Goal: Book appointment/travel/reservation

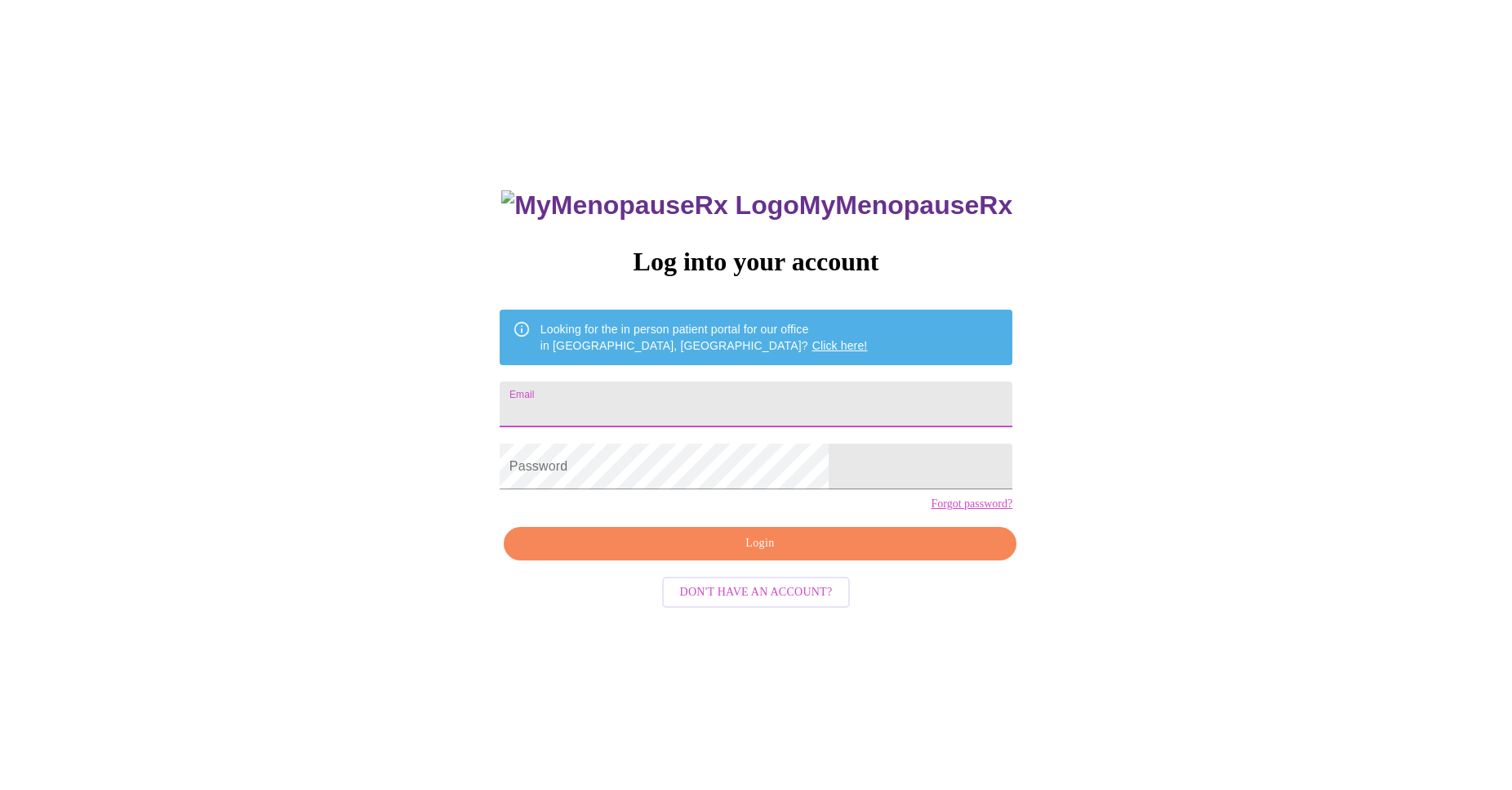
click at [663, 410] on input "Email" at bounding box center [756, 404] width 513 height 46
type input "[EMAIL_ADDRESS][DOMAIN_NAME]"
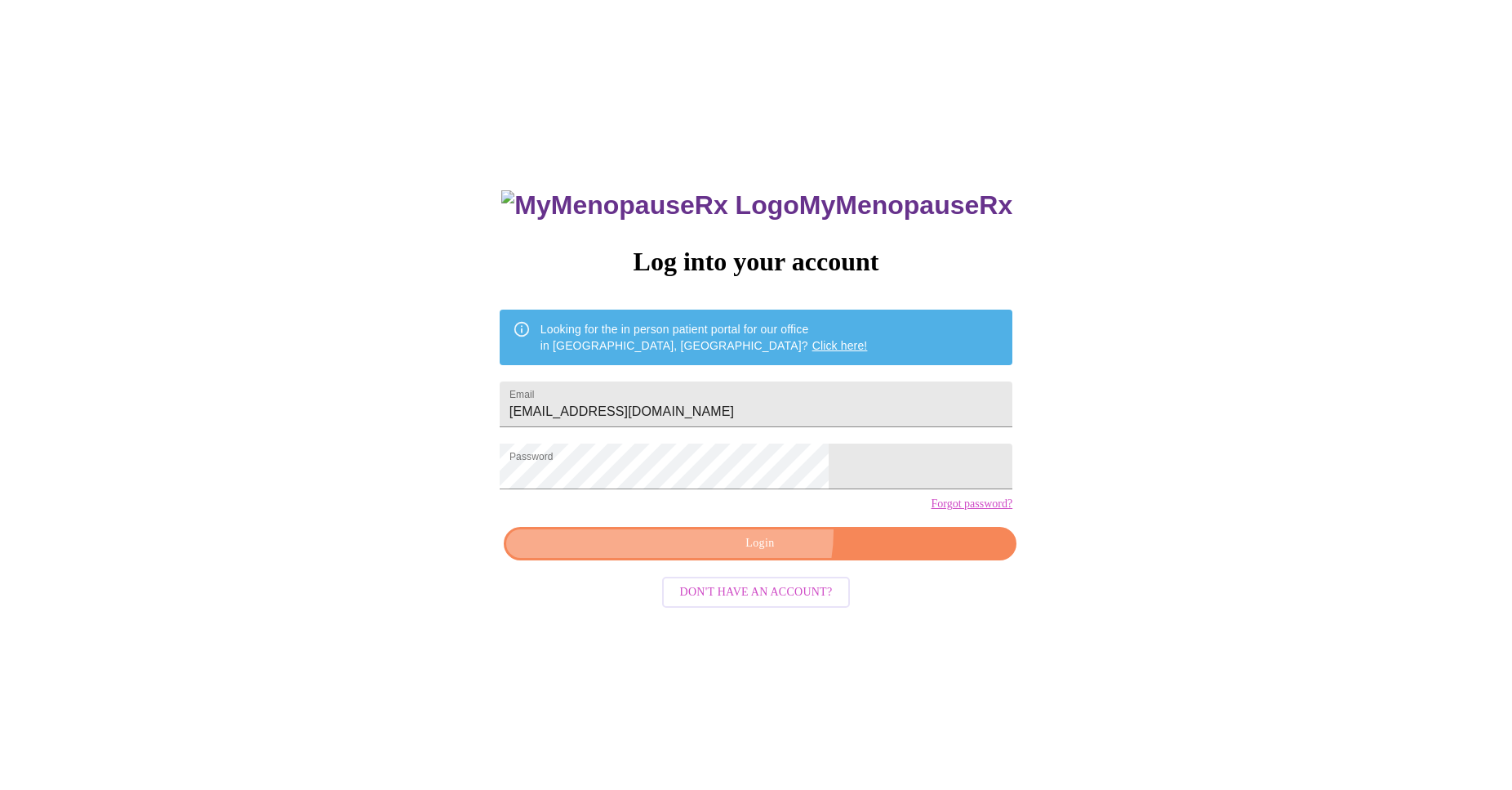
click at [753, 560] on button "Login" at bounding box center [760, 543] width 513 height 33
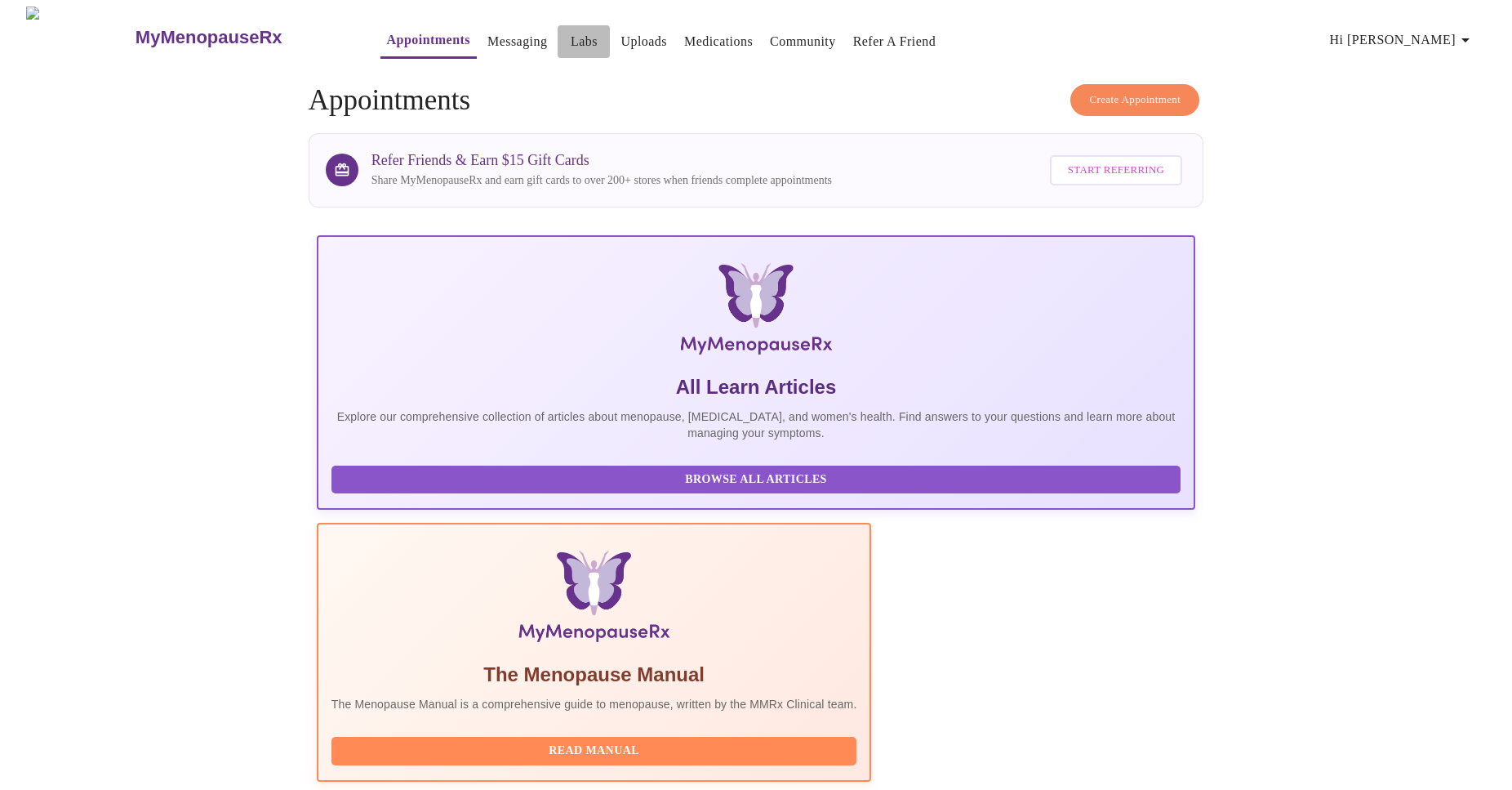
click at [571, 43] on link "Labs" at bounding box center [584, 42] width 27 height 23
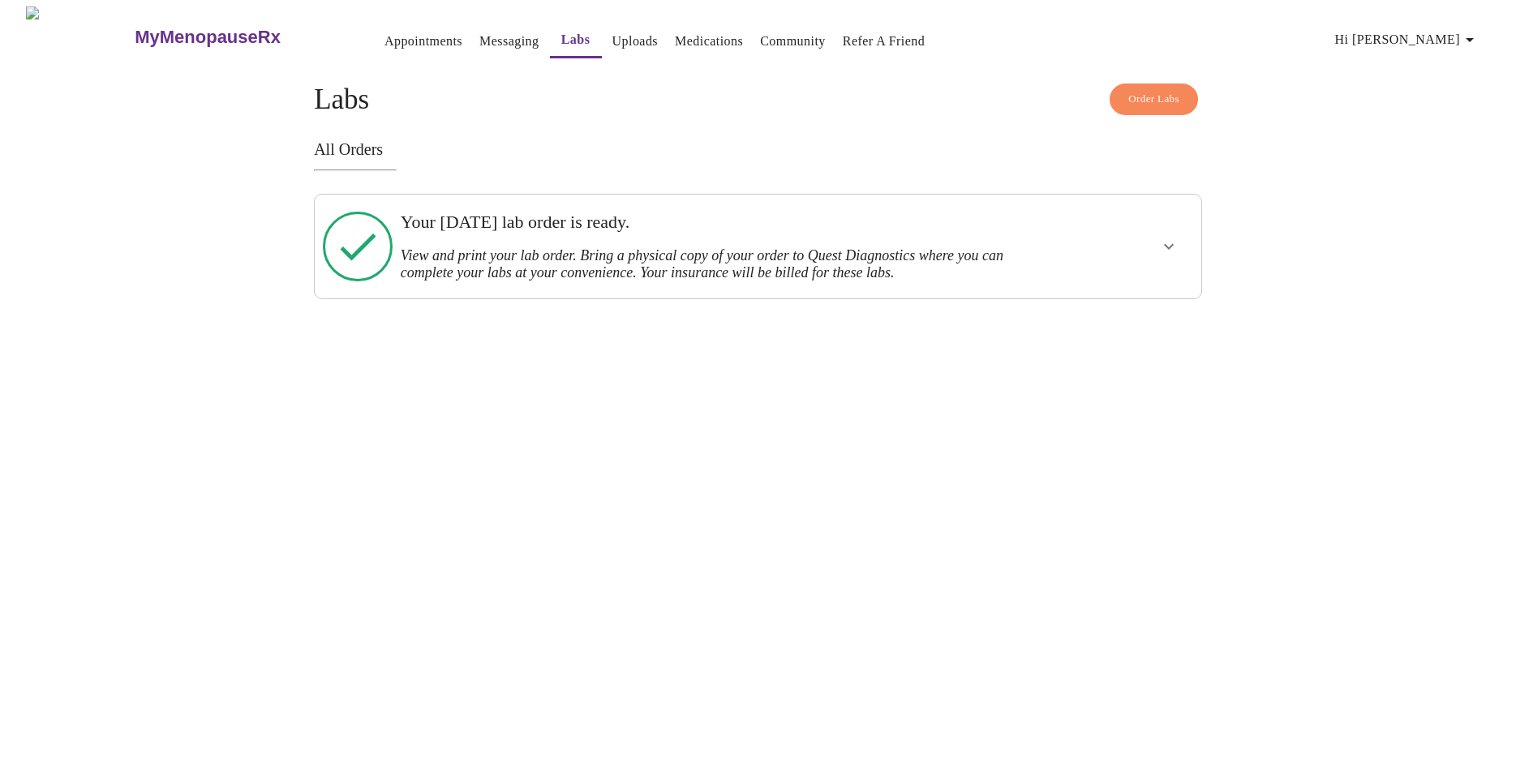
click at [346, 243] on icon at bounding box center [358, 246] width 70 height 70
click at [613, 30] on link "Uploads" at bounding box center [635, 42] width 46 height 23
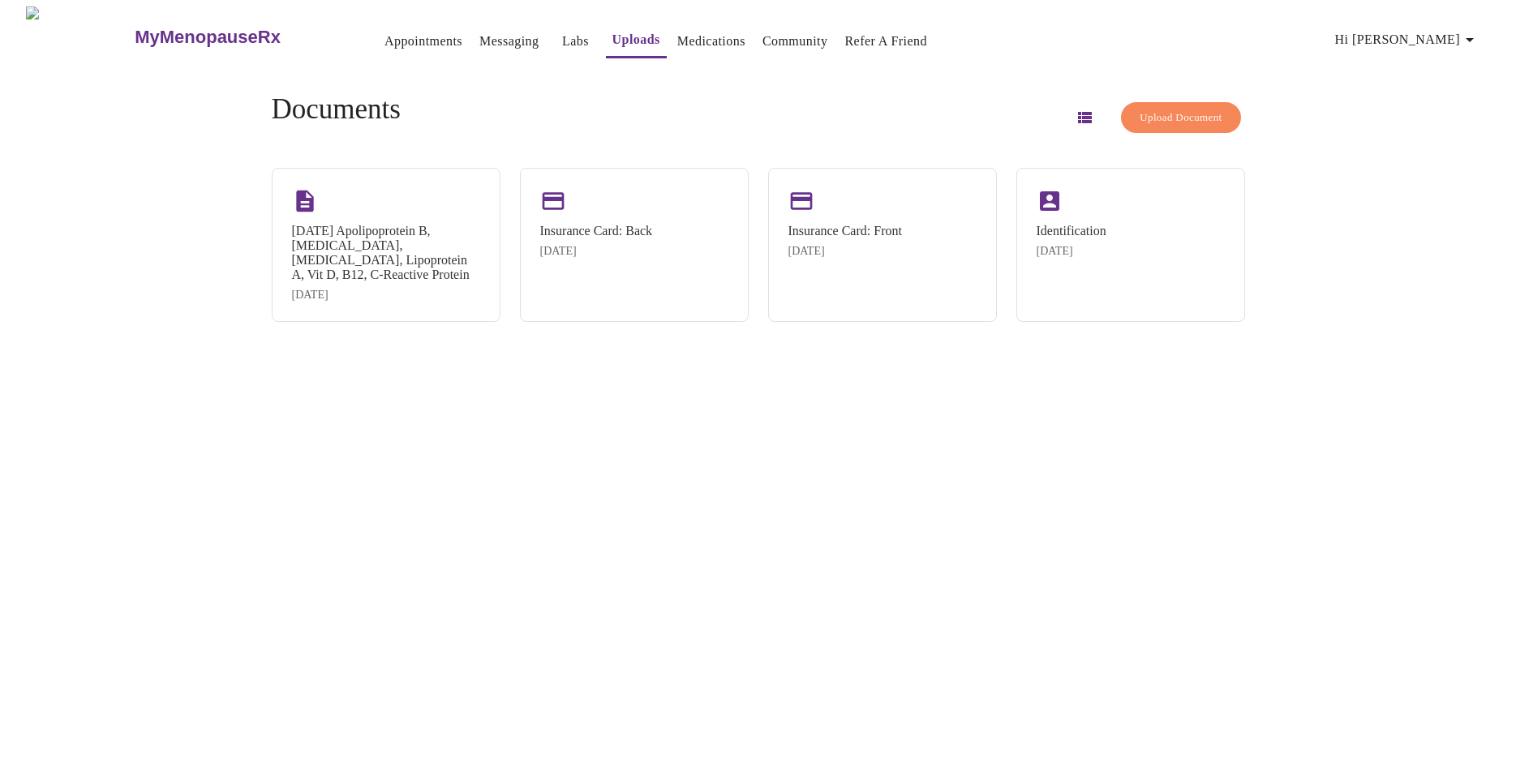
click at [562, 34] on link "Labs" at bounding box center [575, 42] width 26 height 23
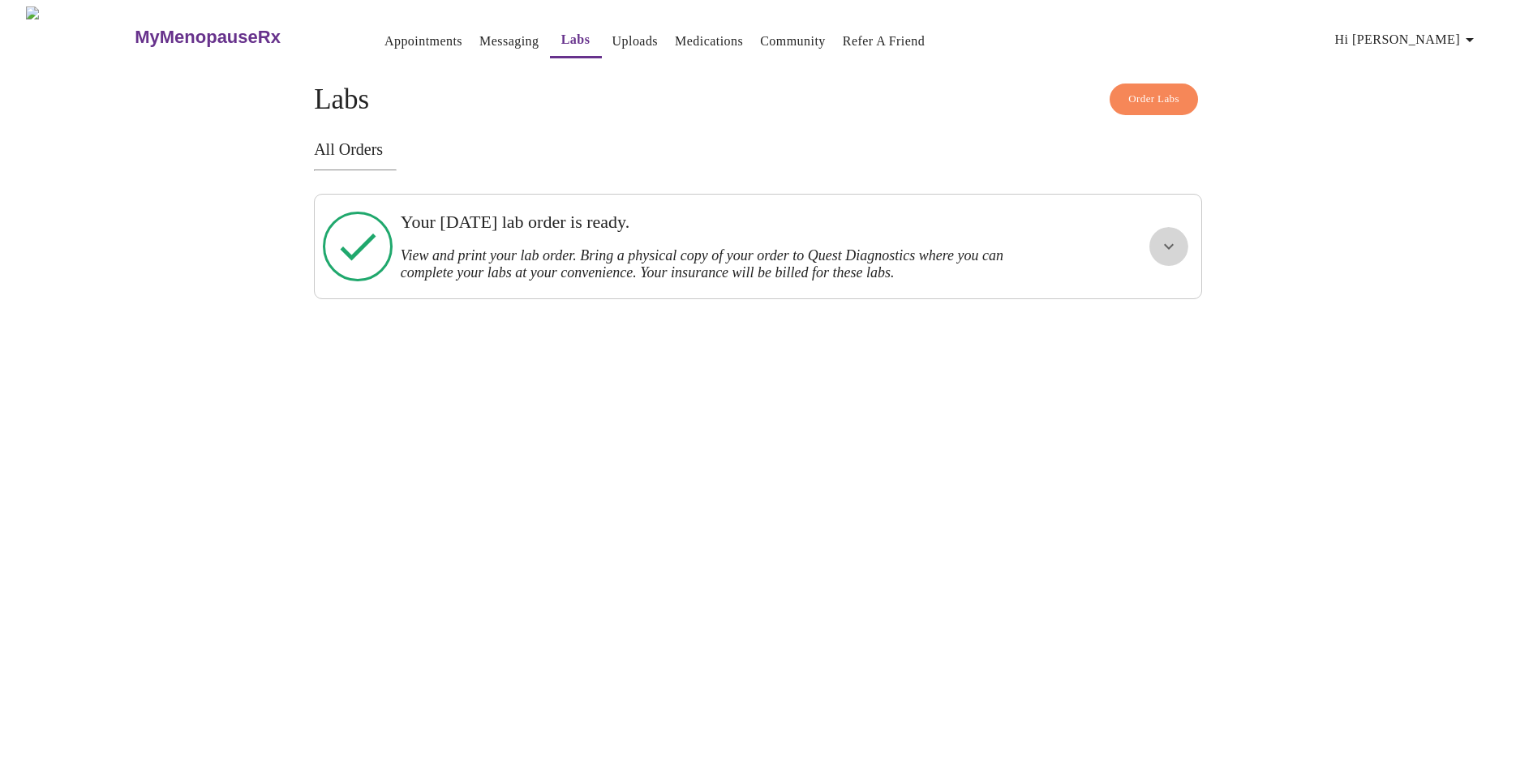
click at [1158, 240] on button "show more" at bounding box center [1168, 246] width 39 height 39
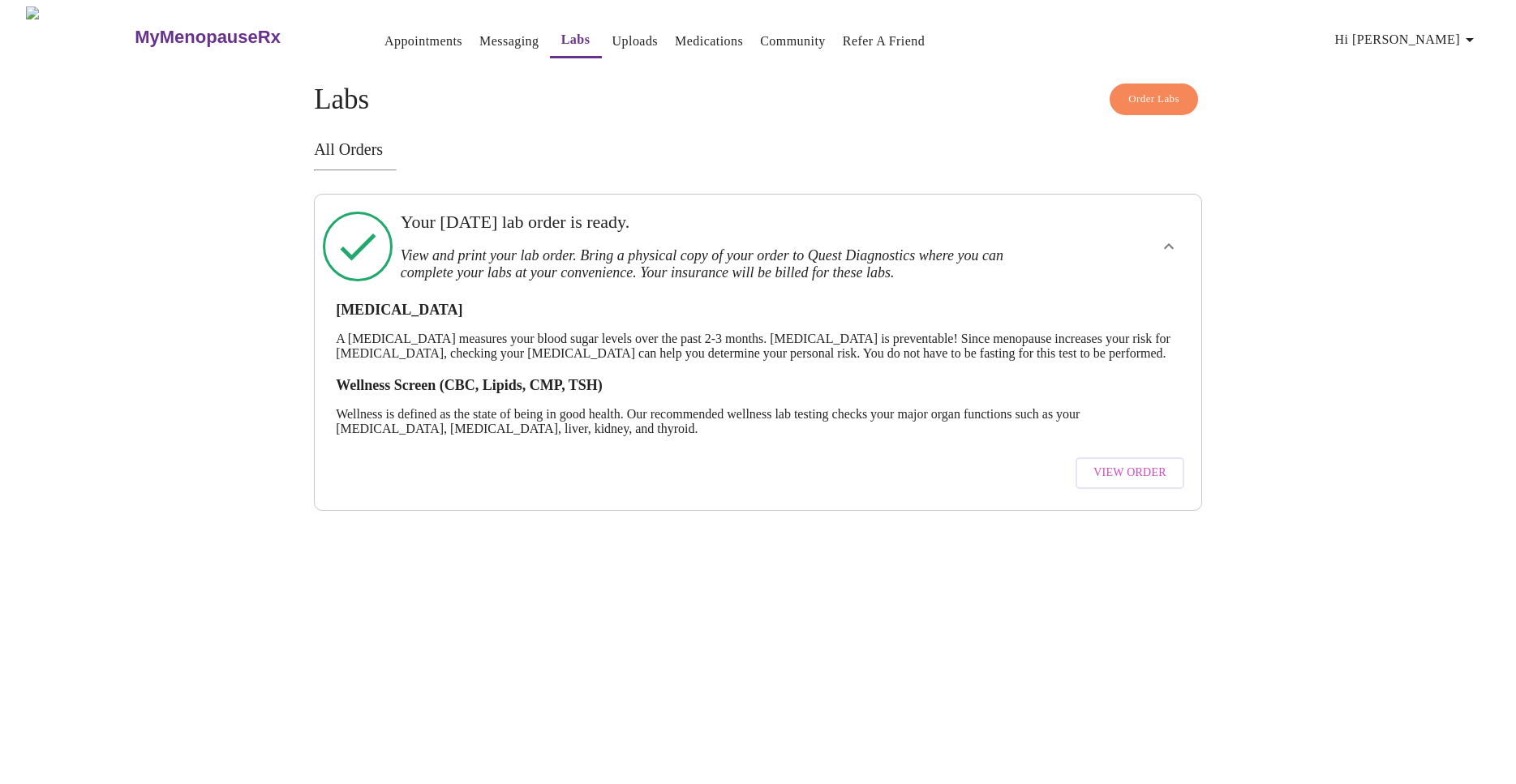
click at [1137, 478] on span "View Order" at bounding box center [1129, 473] width 73 height 20
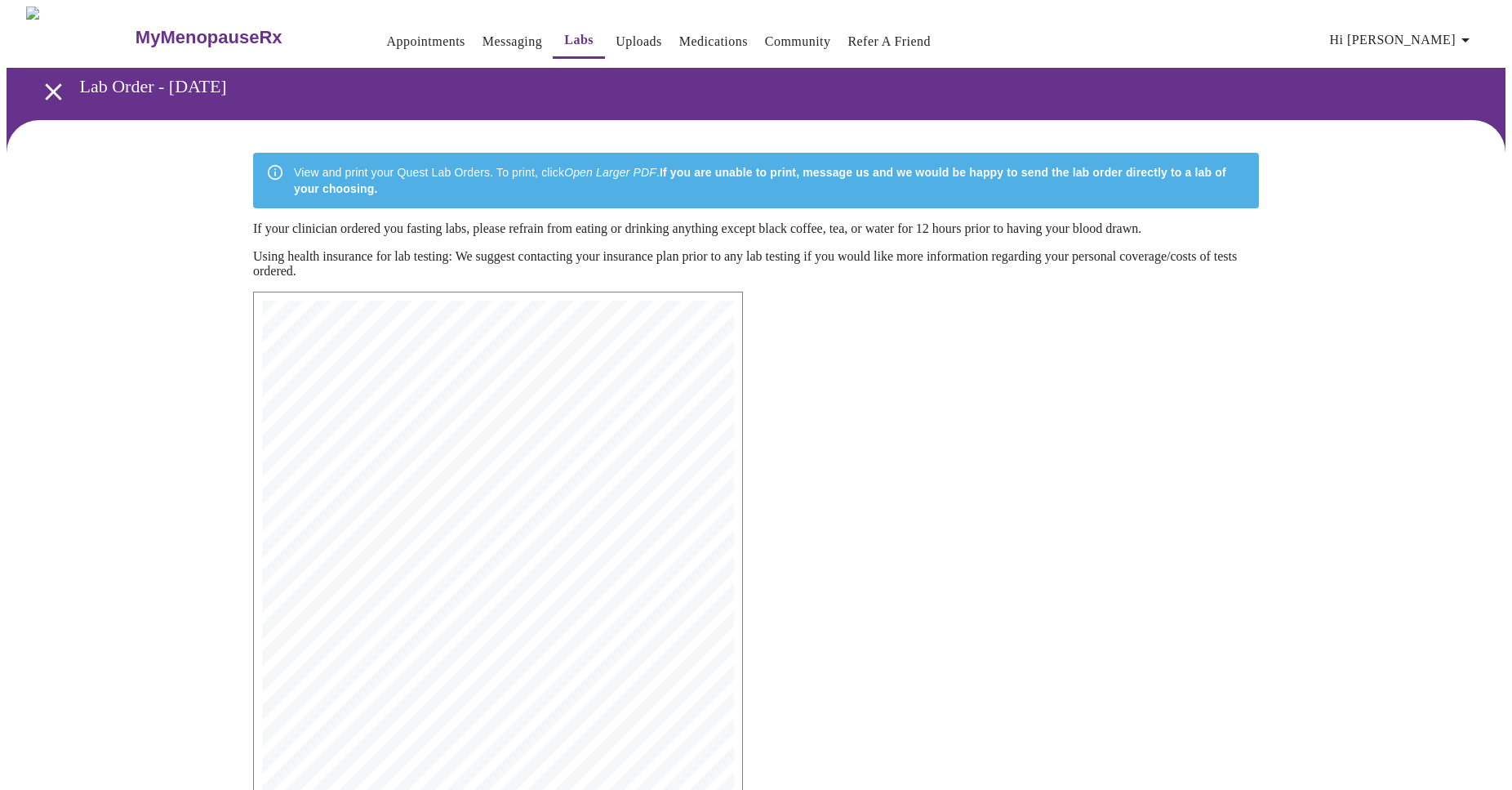
scroll to position [215, 0]
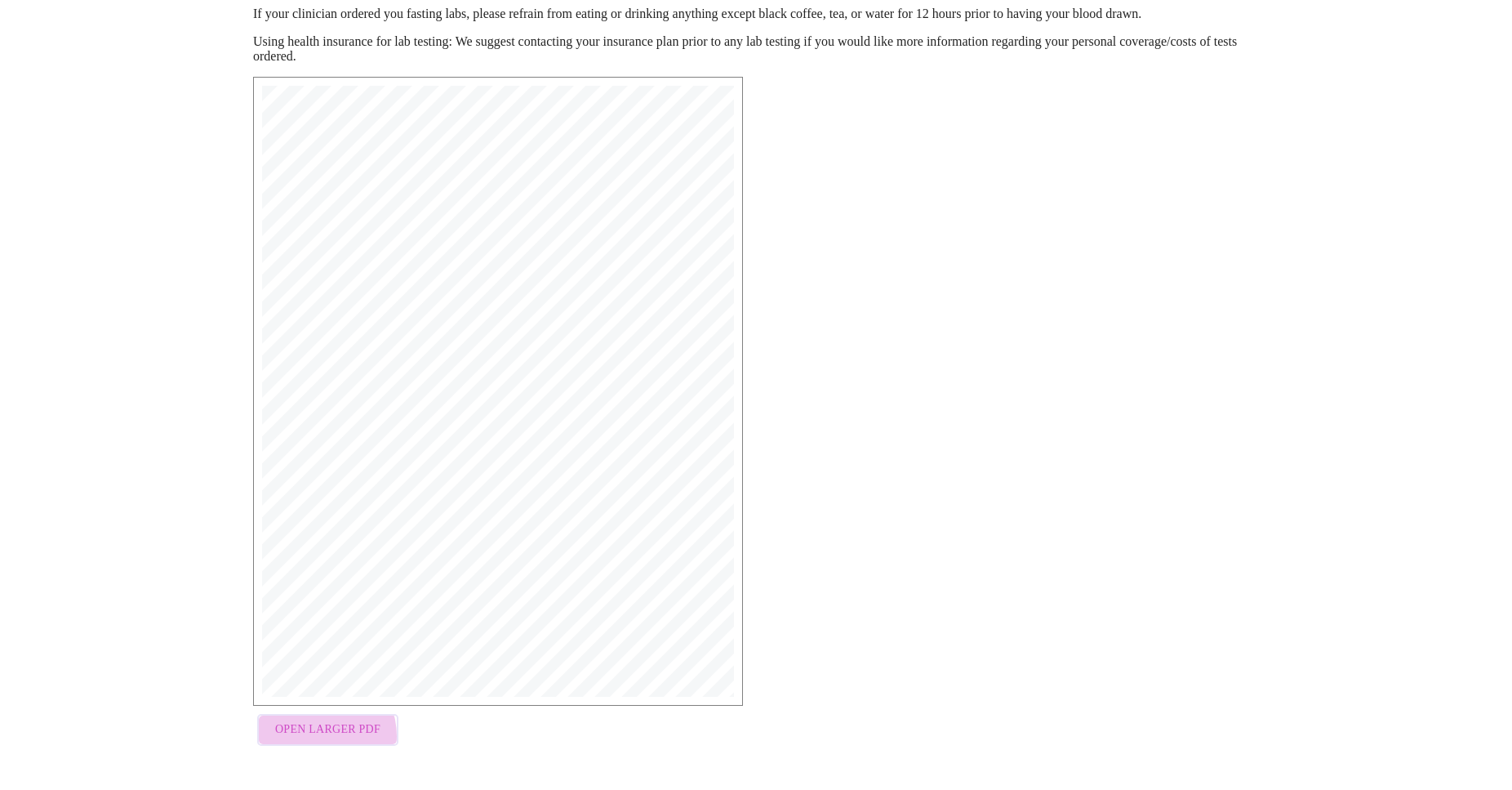
click at [316, 740] on span "Open Larger PDF" at bounding box center [328, 729] width 105 height 20
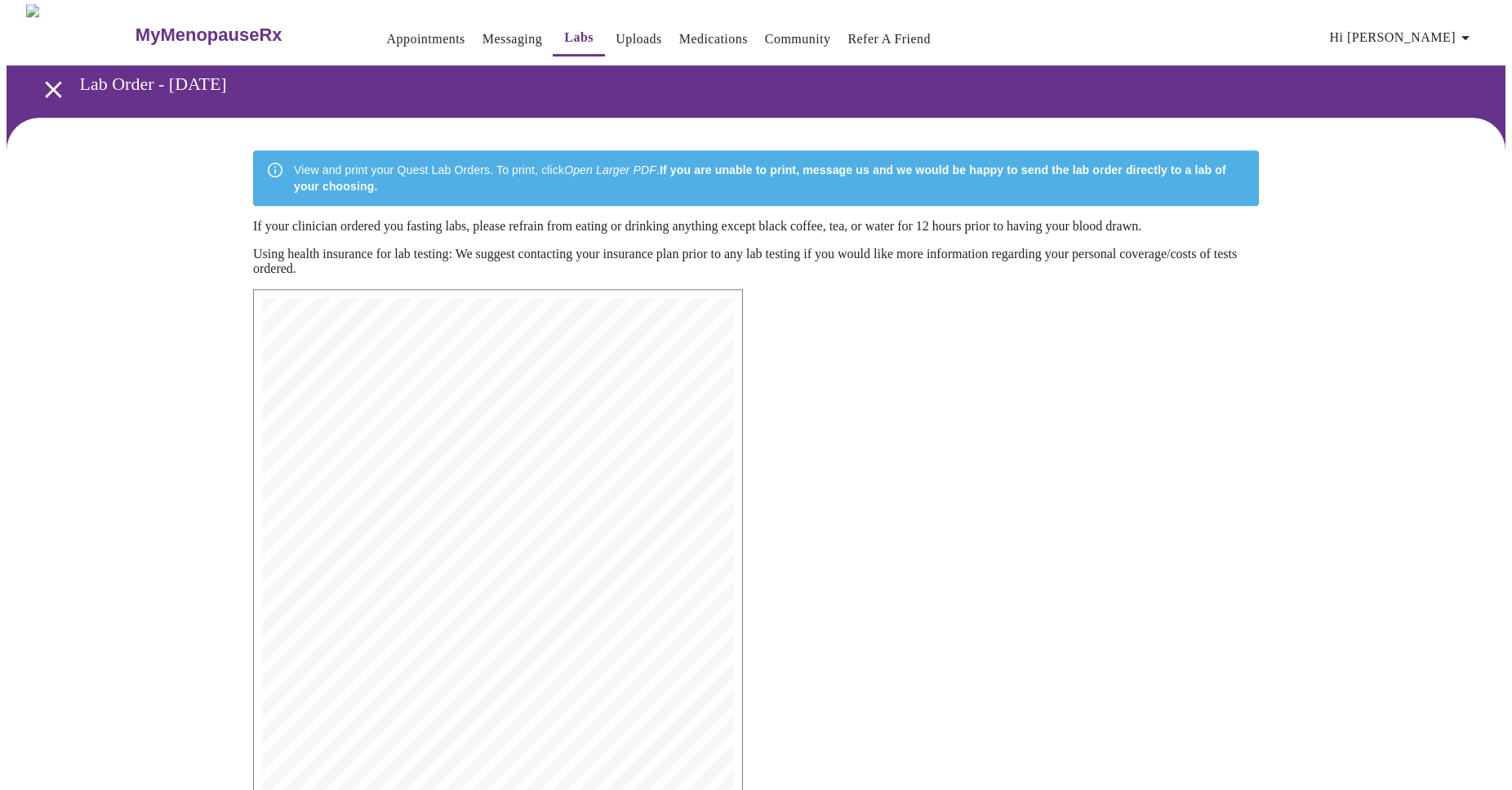
scroll to position [0, 0]
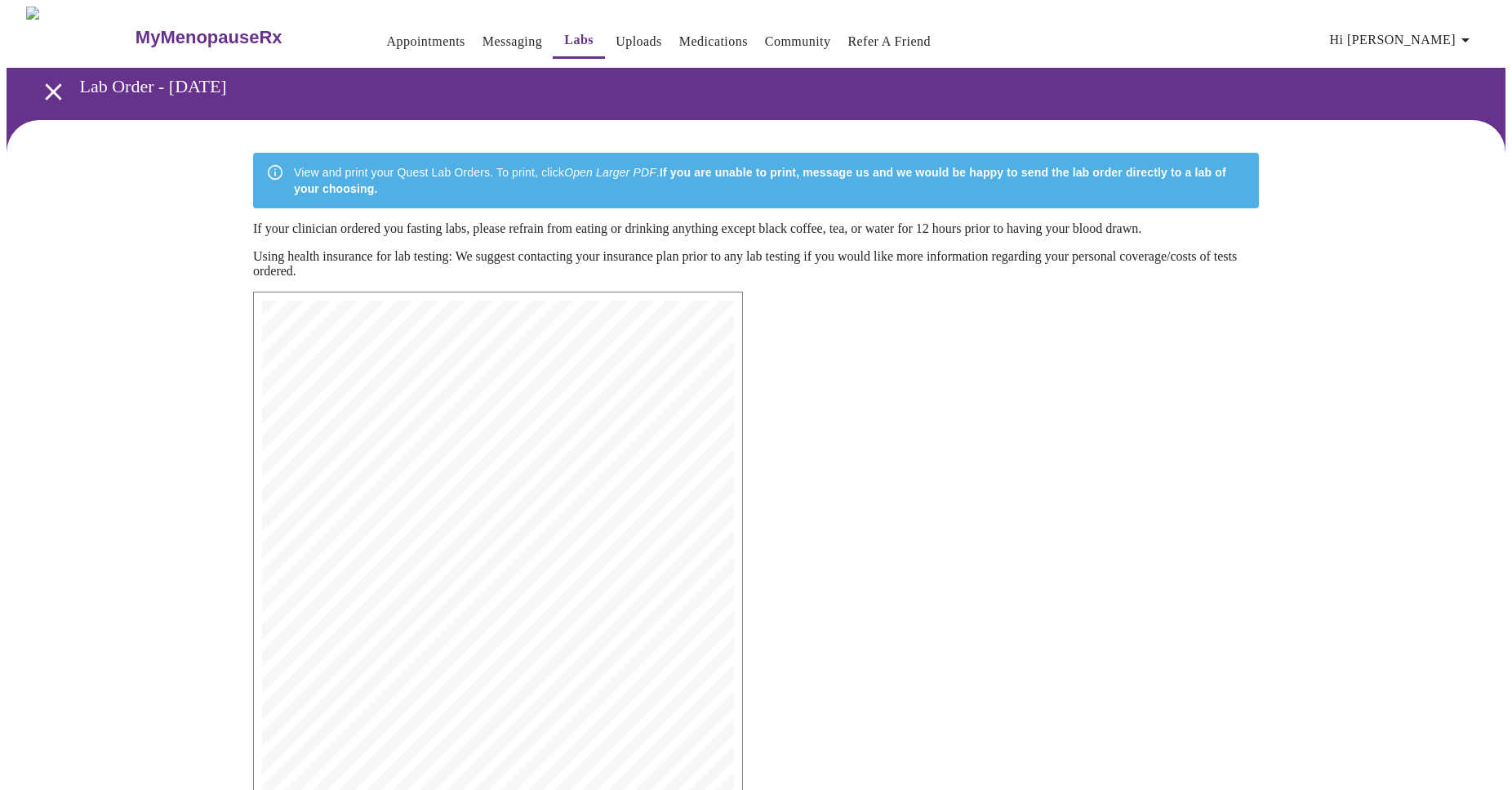
click at [380, 26] on button "Appointments" at bounding box center [426, 42] width 91 height 32
click at [387, 34] on link "Appointments" at bounding box center [426, 42] width 78 height 23
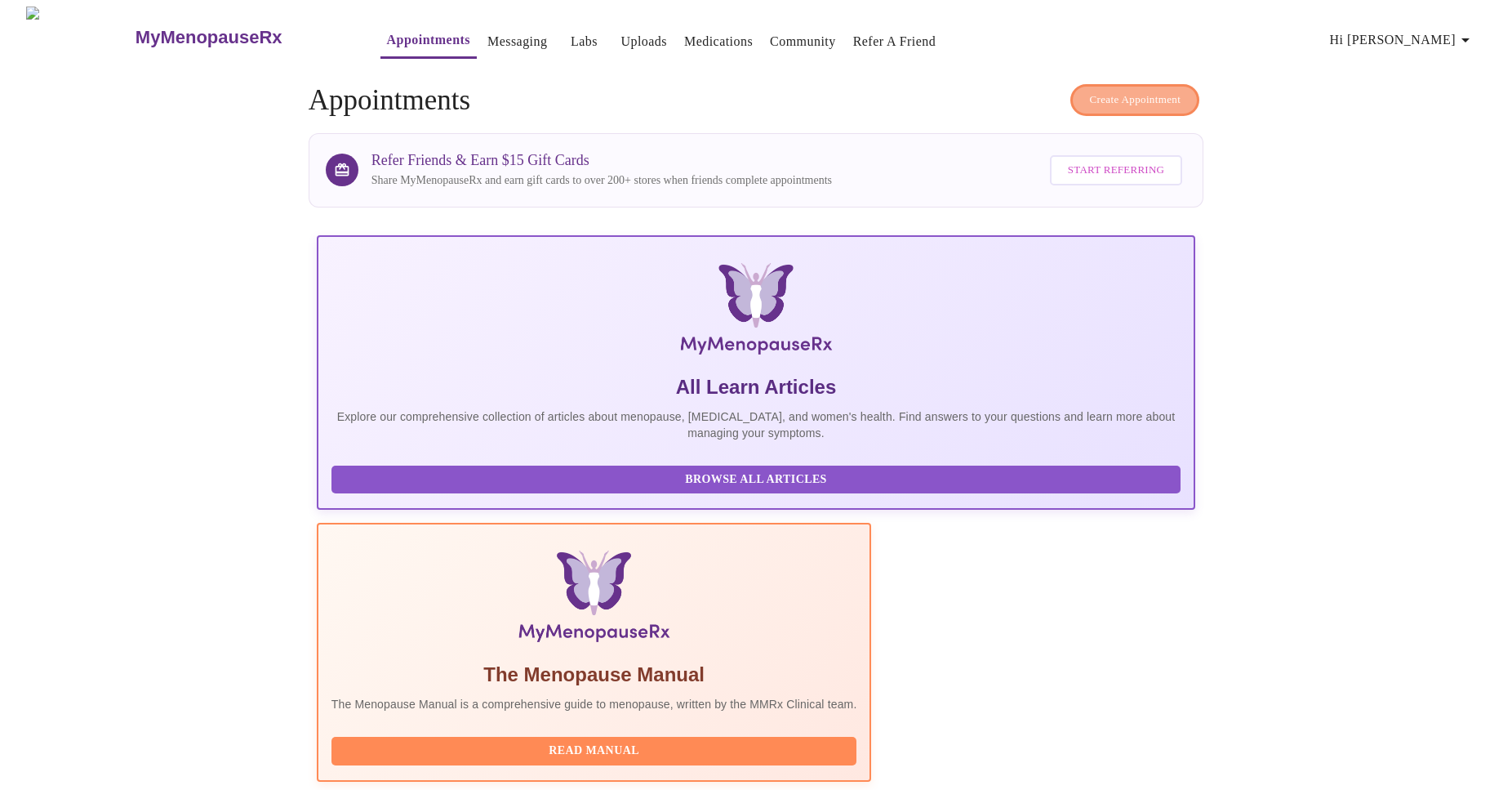
click at [1089, 96] on span "Create Appointment" at bounding box center [1135, 100] width 91 height 19
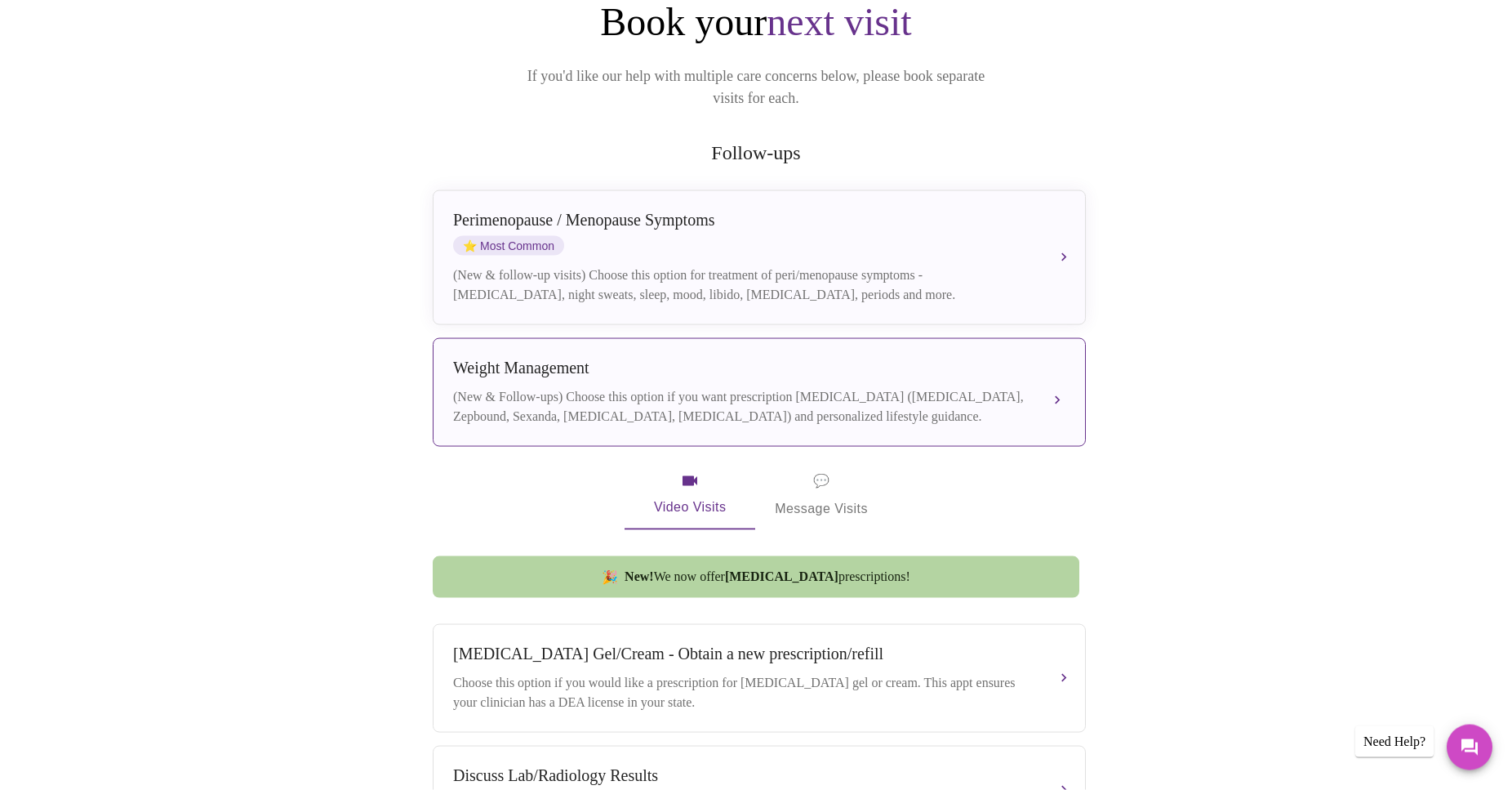
scroll to position [166, 0]
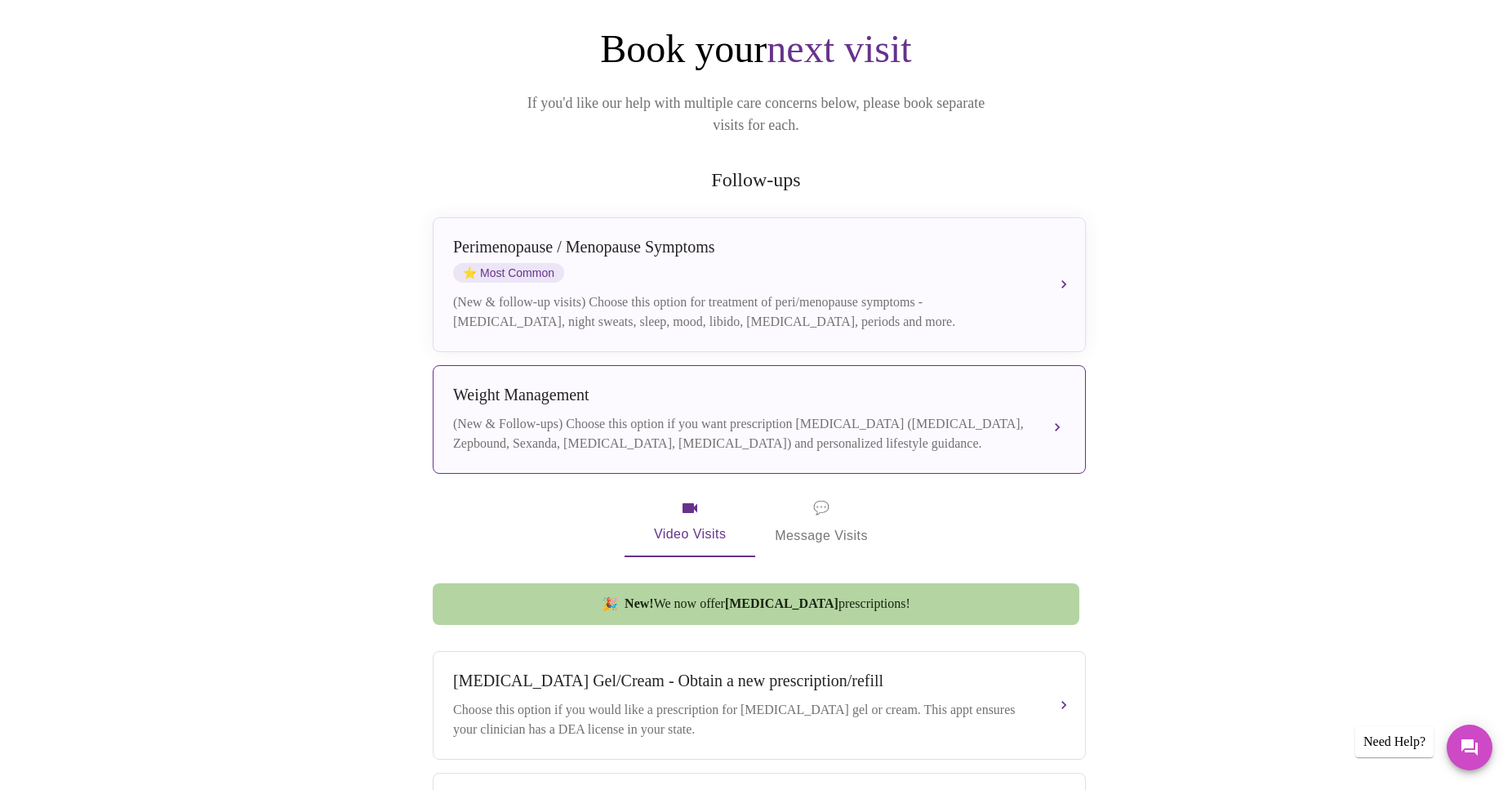
click at [1063, 404] on button "[MEDICAL_DATA] (New & Follow-ups) Choose this option if you want prescription […" at bounding box center [758, 419] width 653 height 108
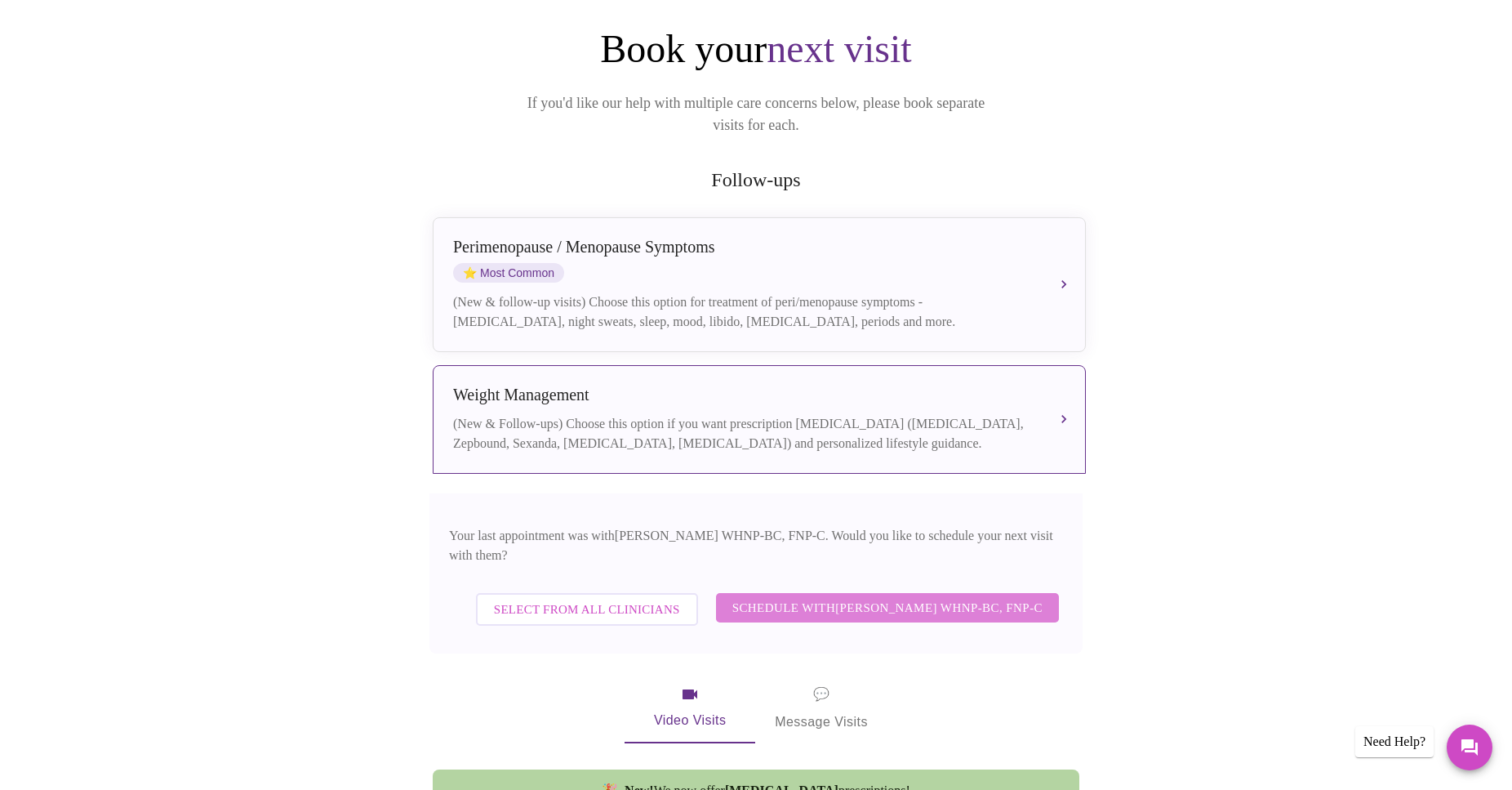
click at [877, 597] on span "Schedule with [PERSON_NAME] WHNP-BC, FNP-C" at bounding box center [888, 607] width 310 height 21
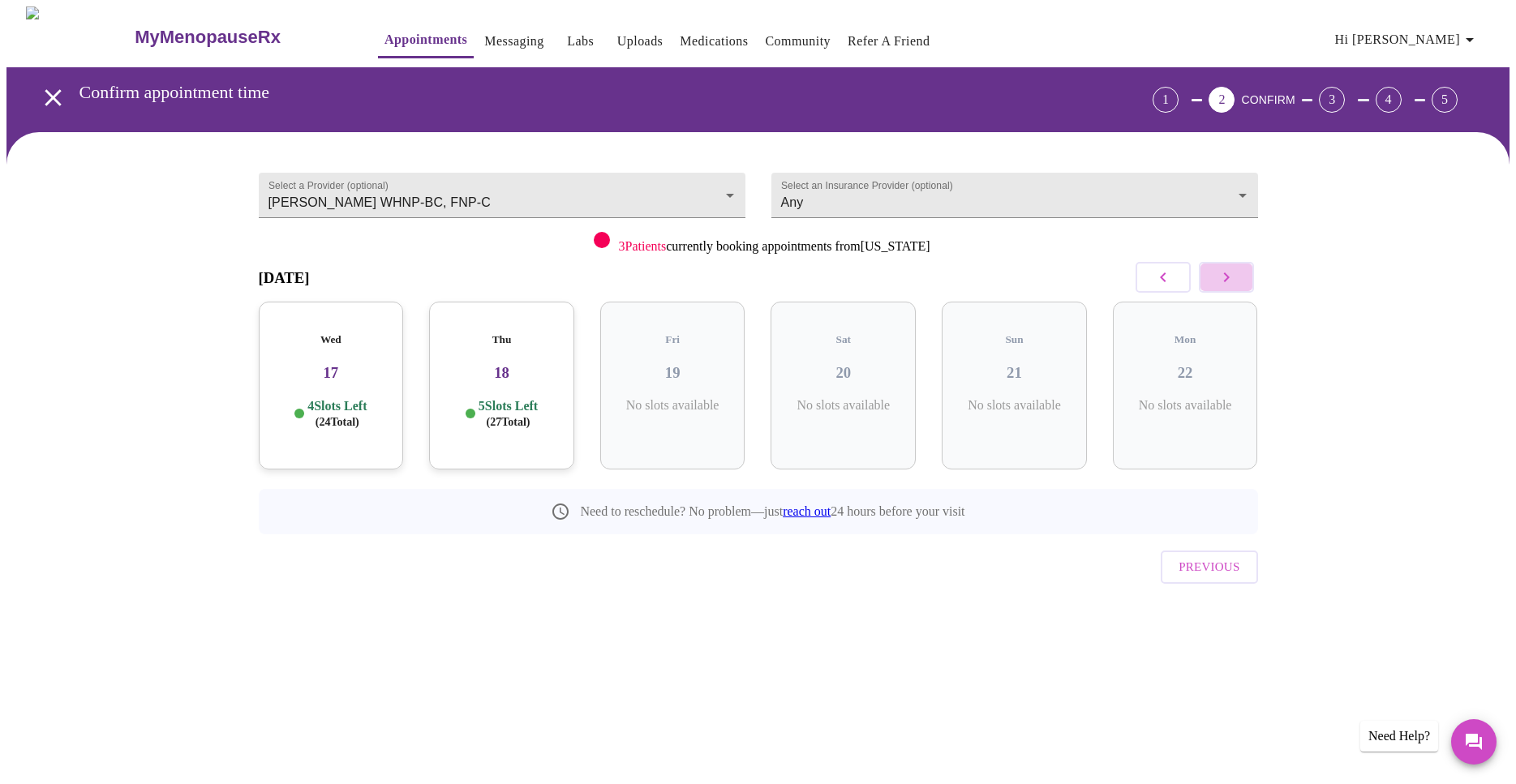
click at [1212, 278] on button "button" at bounding box center [1226, 276] width 55 height 31
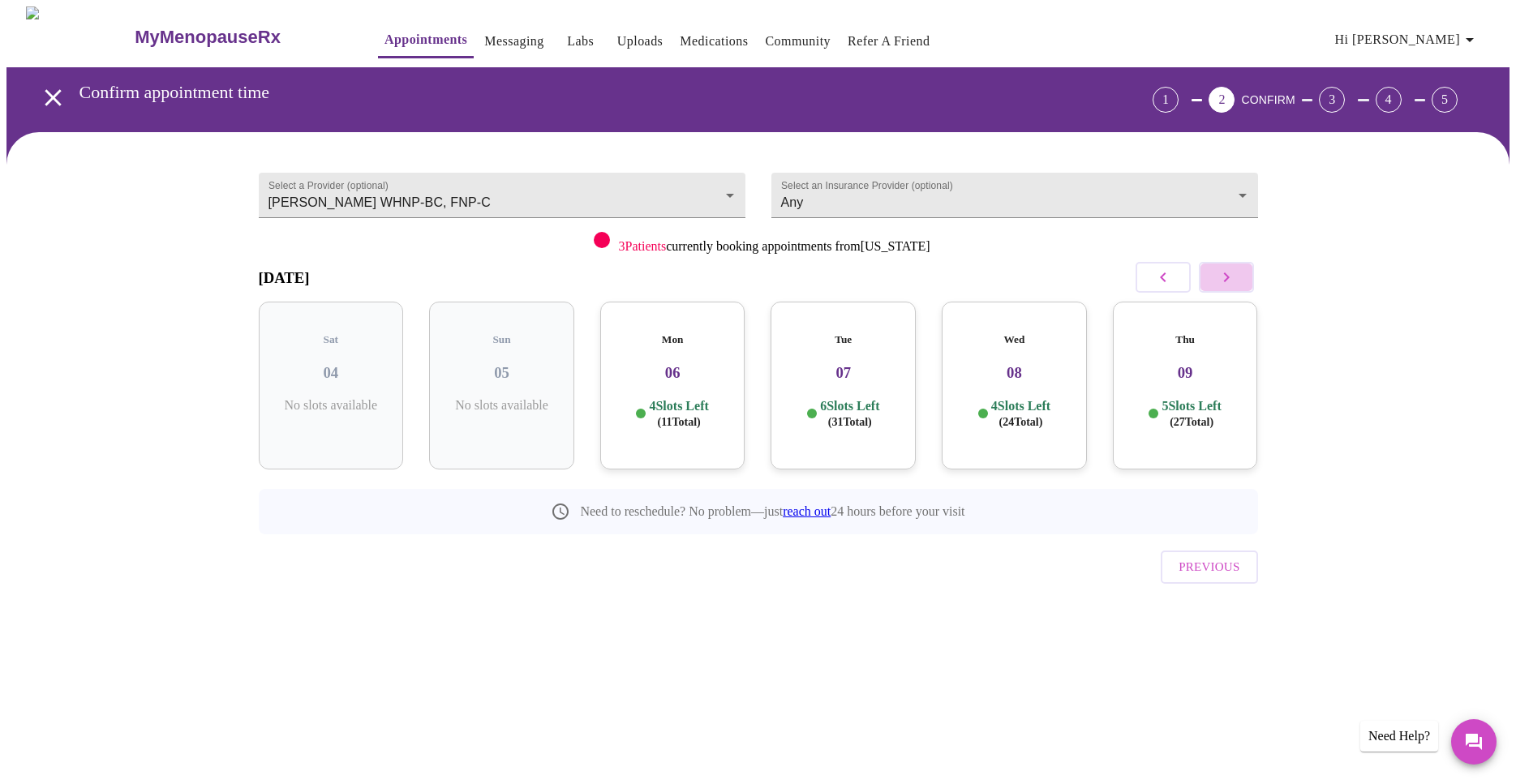
click at [1212, 278] on button "button" at bounding box center [1226, 276] width 55 height 31
click at [343, 368] on h3 "16" at bounding box center [331, 373] width 119 height 18
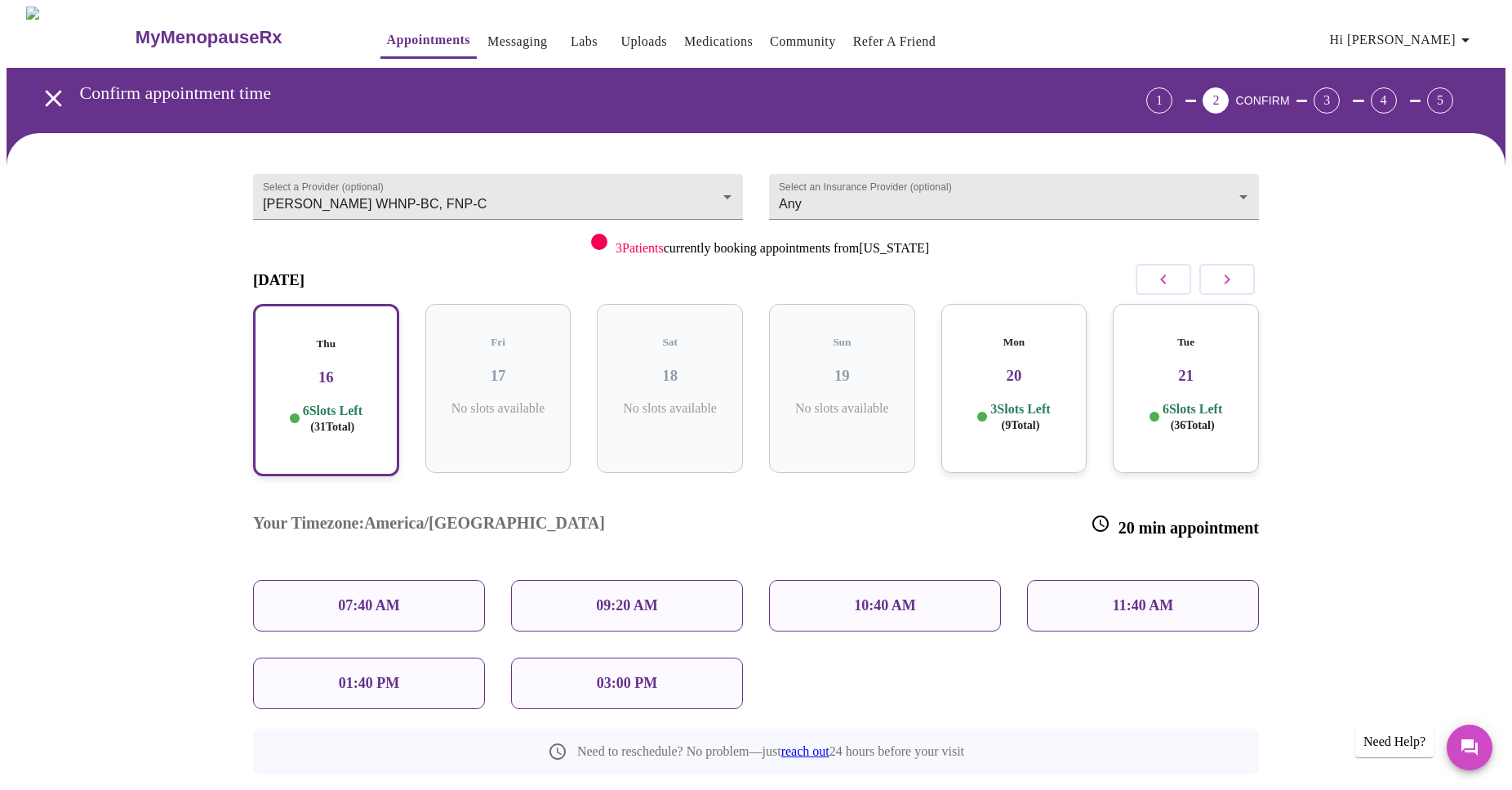
click at [618, 675] on p "03:00 PM" at bounding box center [627, 684] width 61 height 17
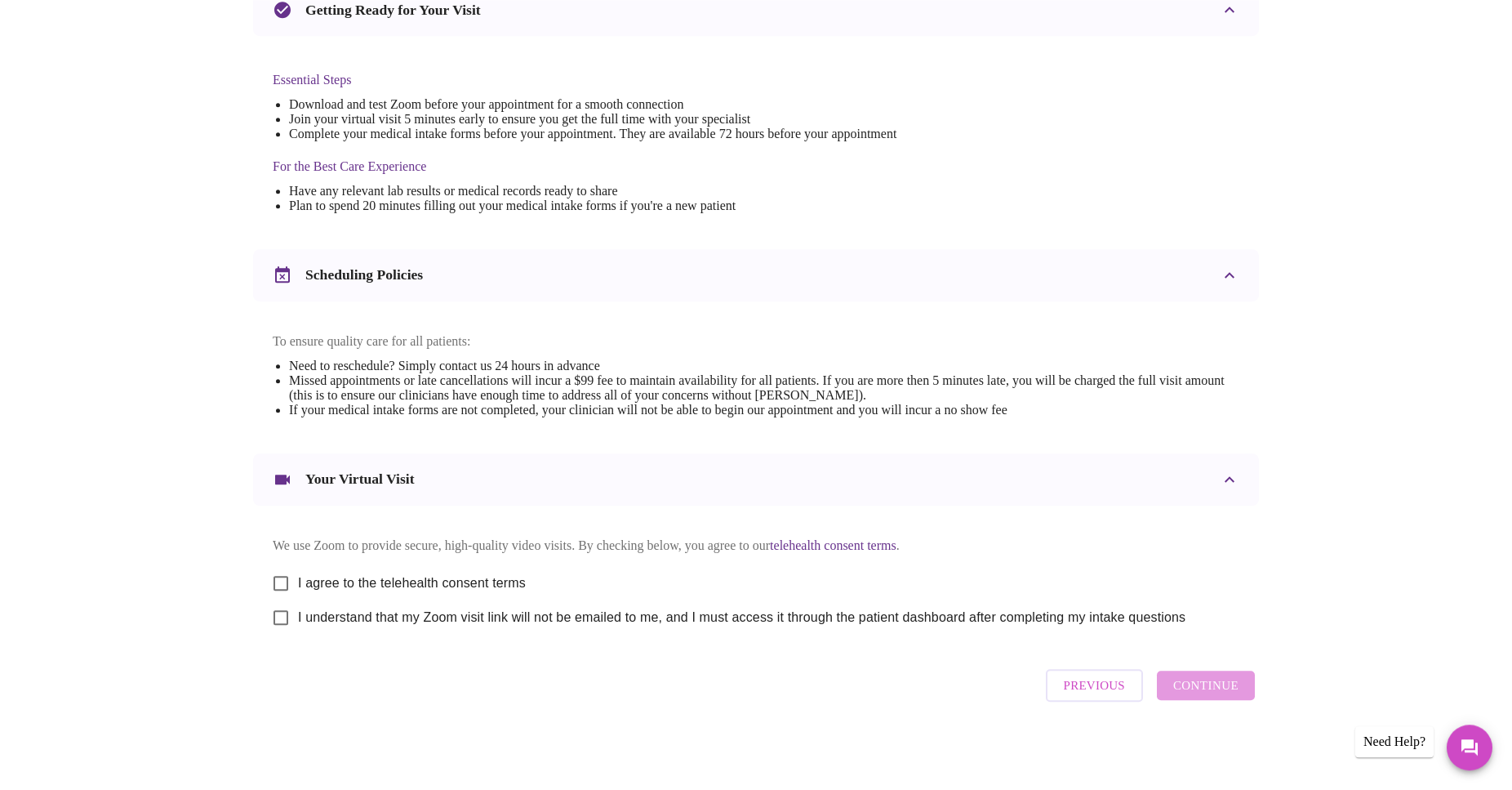
scroll to position [397, 0]
click at [282, 575] on input "I agree to the telehealth consent terms" at bounding box center [280, 583] width 34 height 34
checkbox input "true"
click at [1202, 693] on div "Previous Continue" at bounding box center [1150, 685] width 218 height 49
click at [281, 621] on input "I understand that my Zoom visit link will not be emailed to me, and I must acce…" at bounding box center [280, 617] width 34 height 34
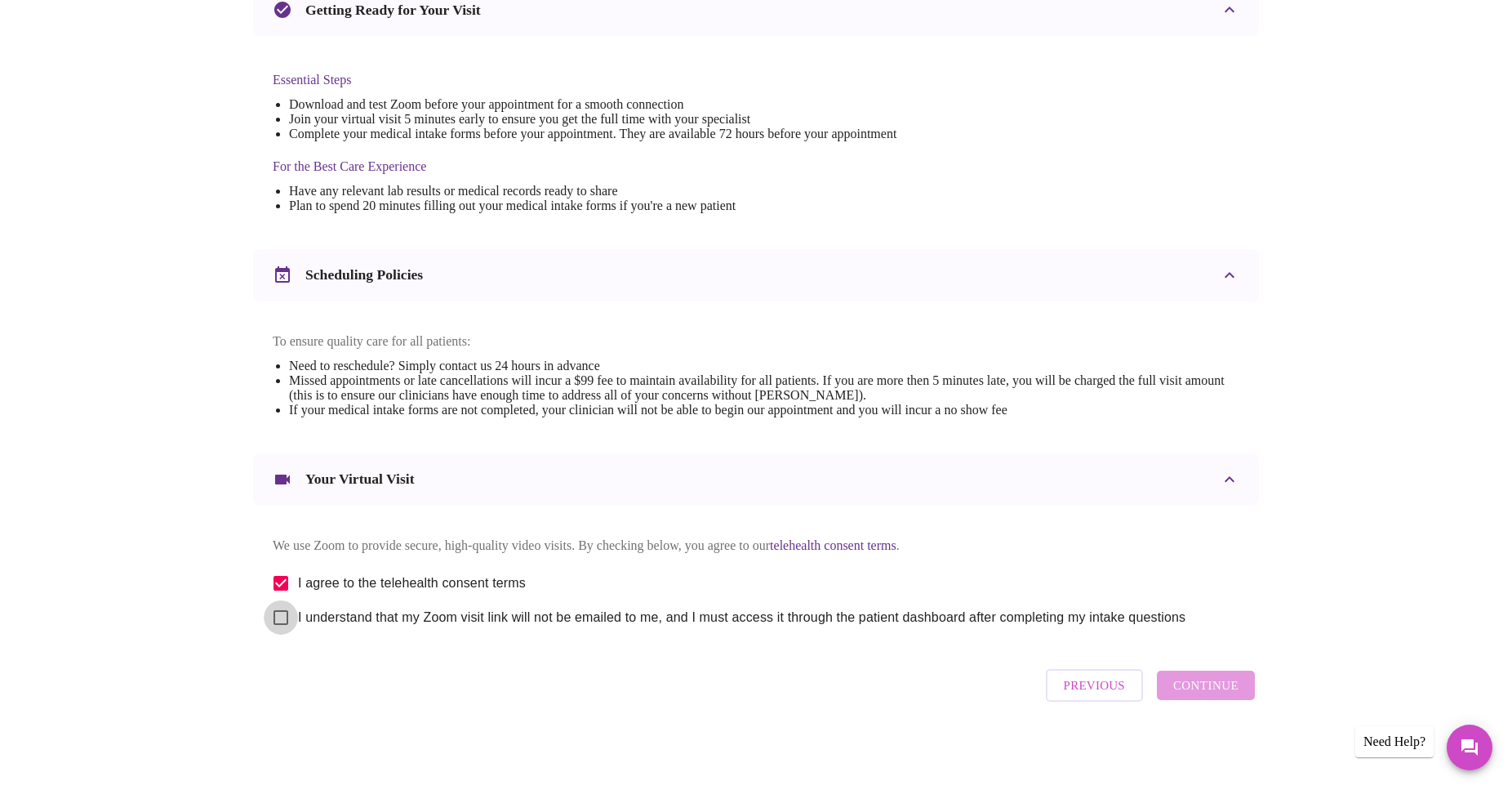
checkbox input "true"
click at [1229, 696] on span "Continue" at bounding box center [1206, 685] width 66 height 21
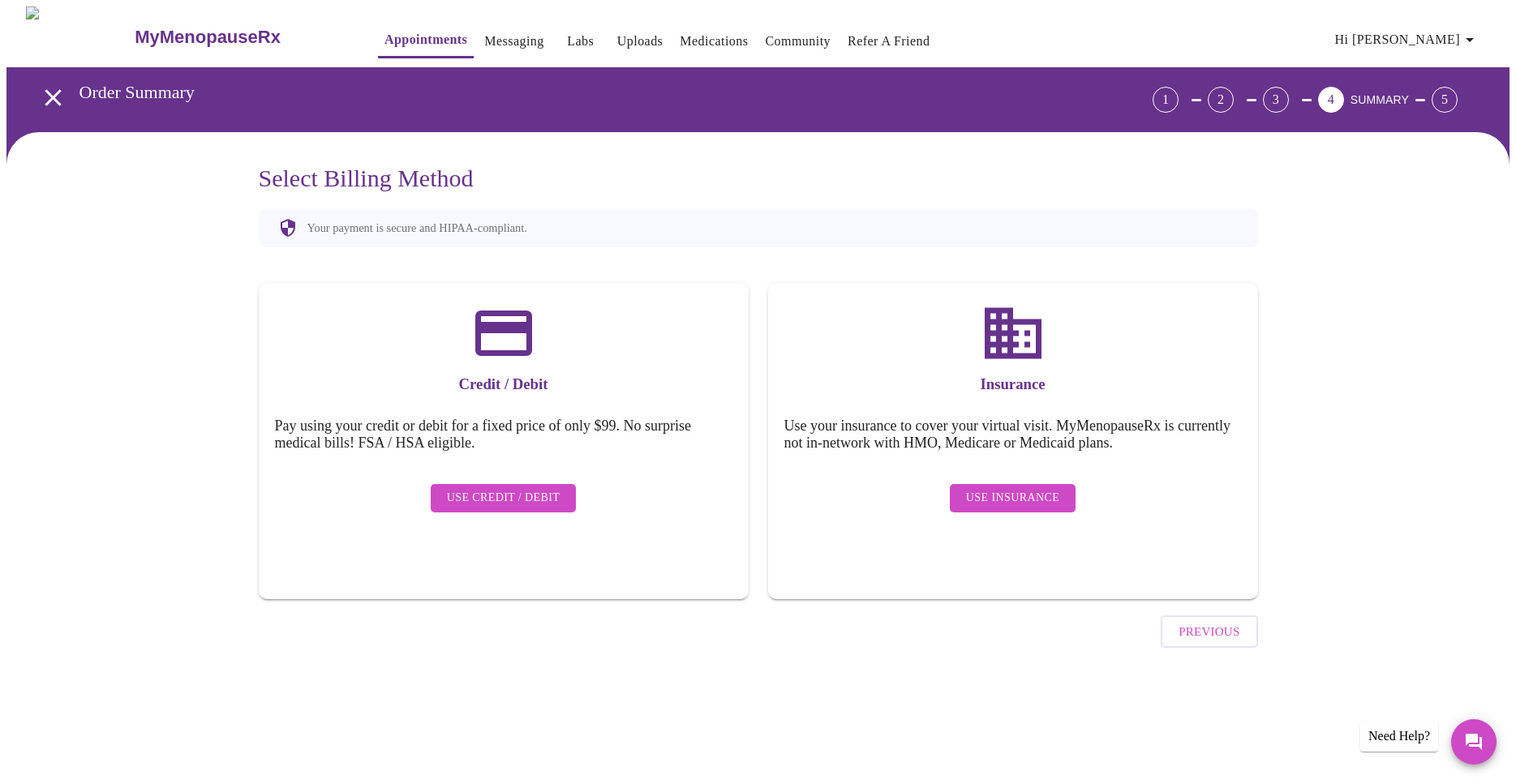
click at [1022, 488] on span "Use Insurance" at bounding box center [1012, 497] width 93 height 20
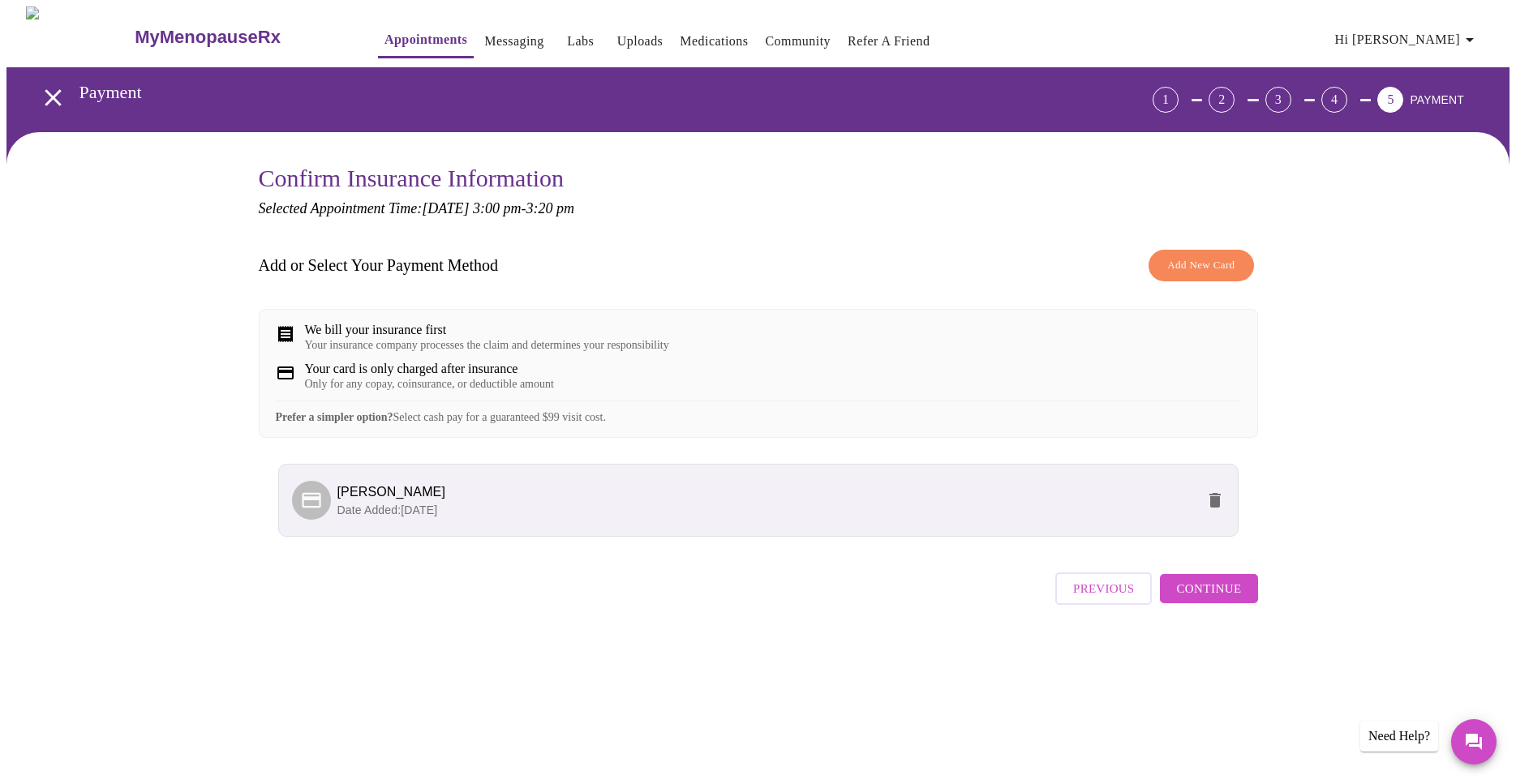
click at [1200, 599] on span "Continue" at bounding box center [1208, 589] width 65 height 21
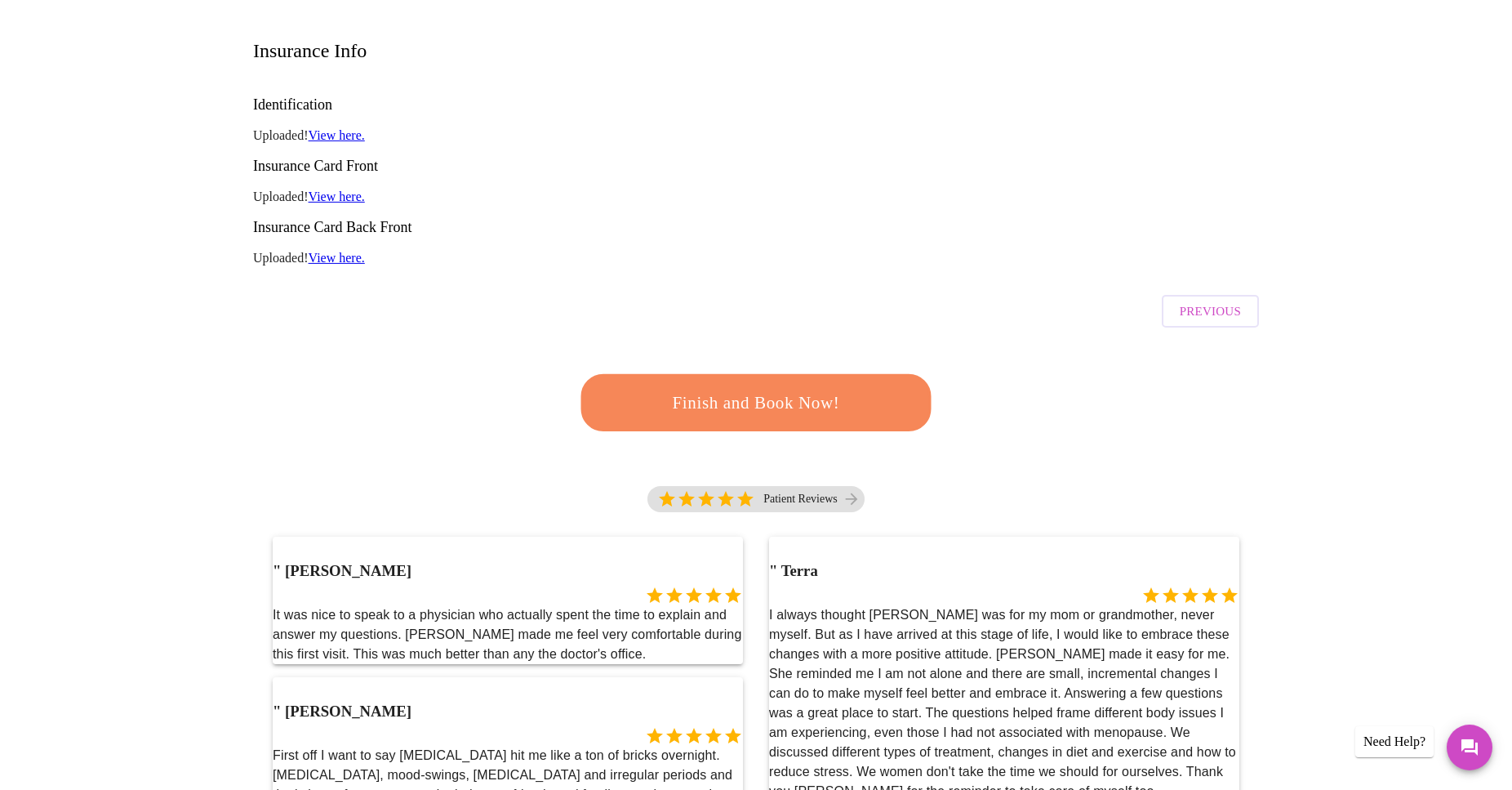
scroll to position [250, 0]
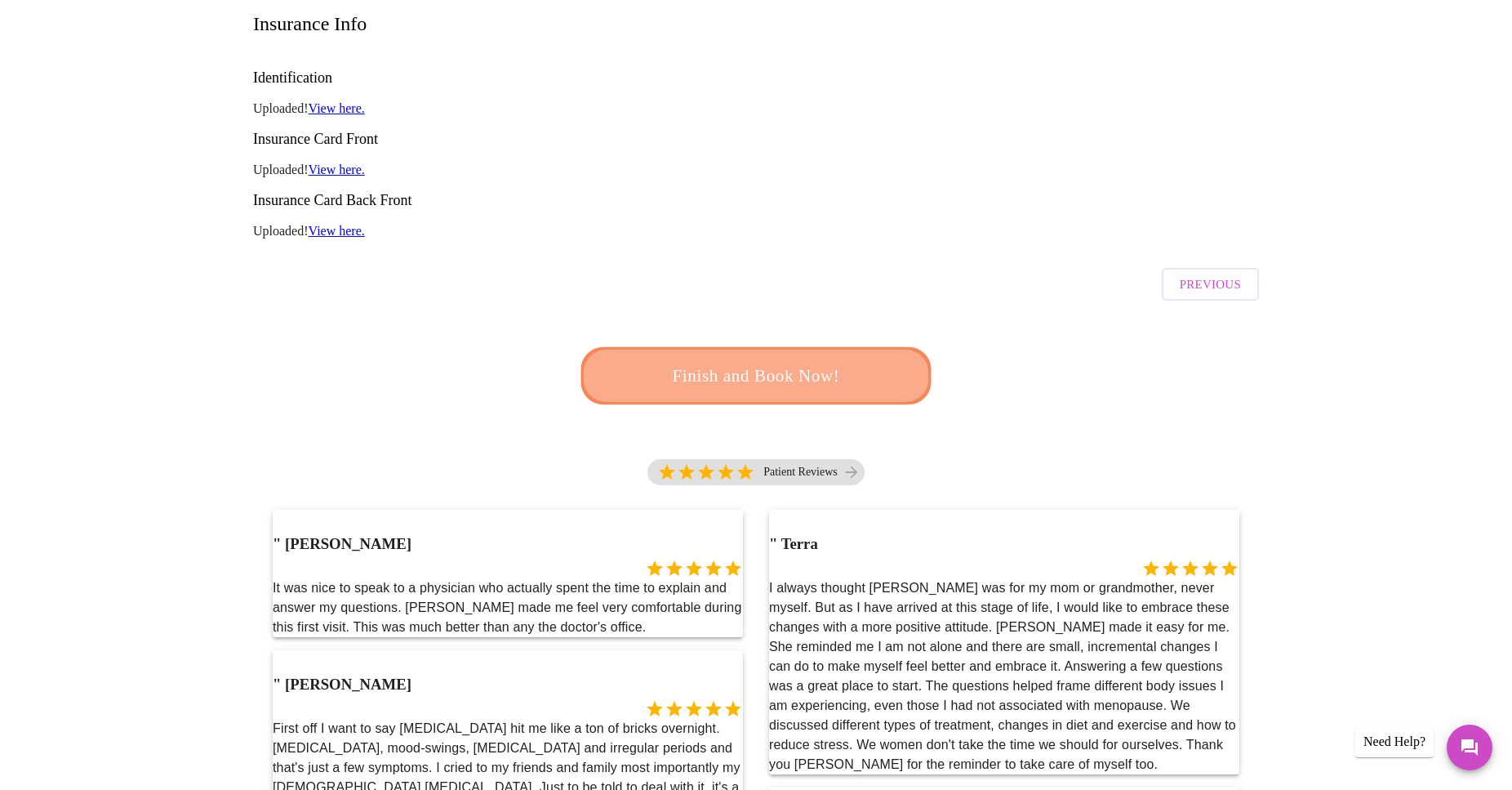
click at [808, 347] on button "Finish and Book Now!" at bounding box center [756, 376] width 352 height 57
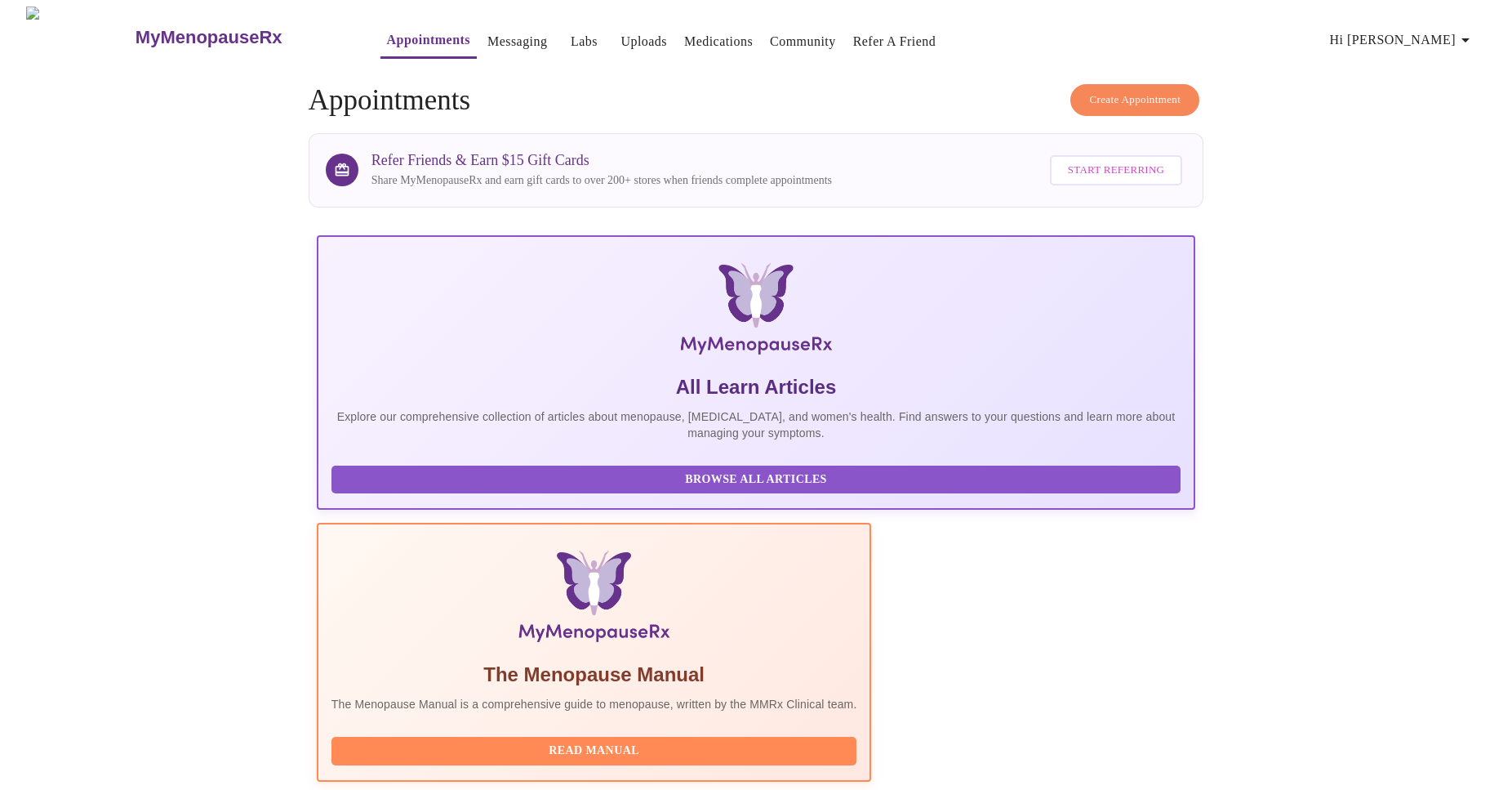
click at [1423, 29] on span "Hi [PERSON_NAME]" at bounding box center [1403, 40] width 145 height 23
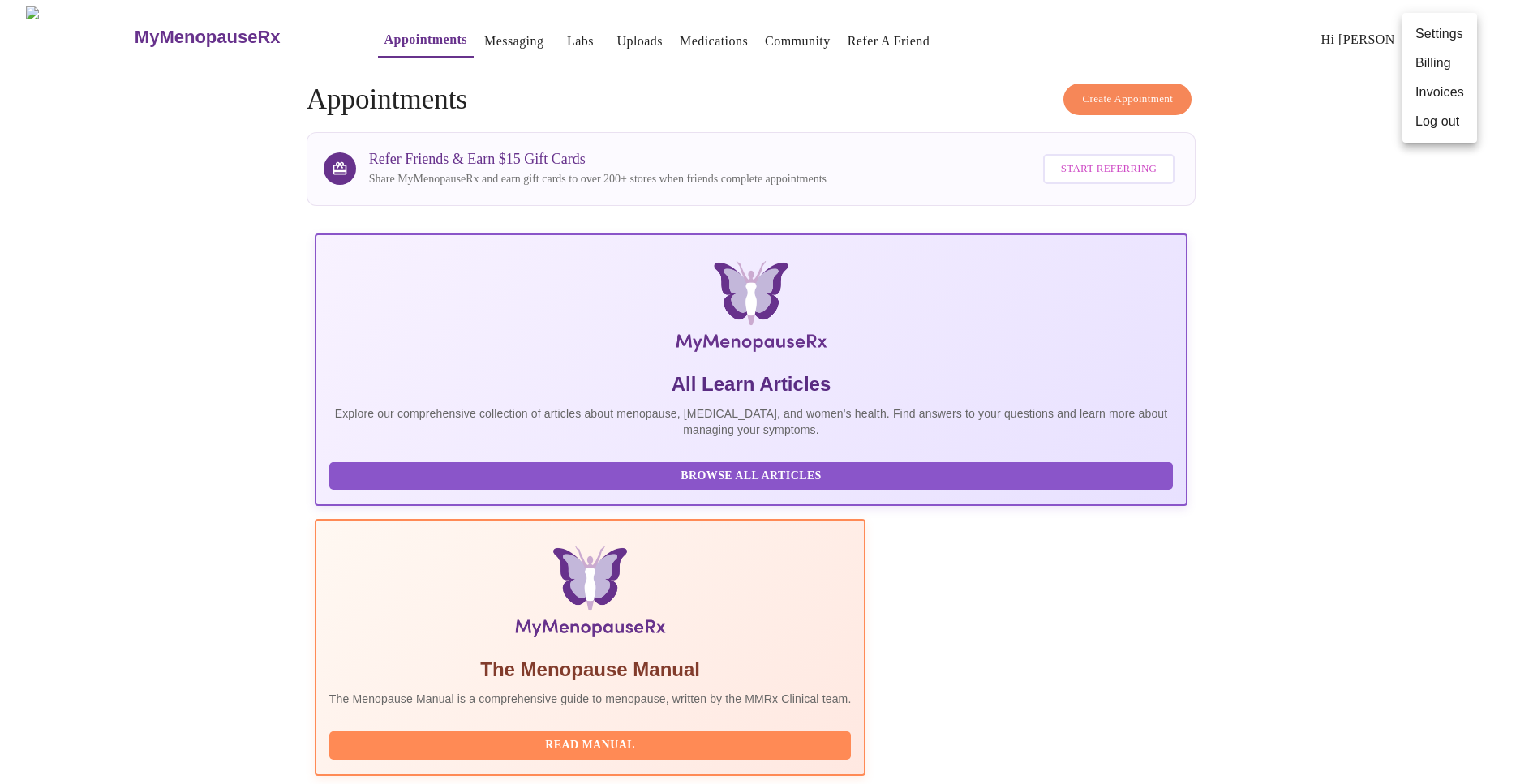
click at [1424, 120] on li "Log out" at bounding box center [1439, 121] width 75 height 29
